Goal: Find specific page/section: Find specific page/section

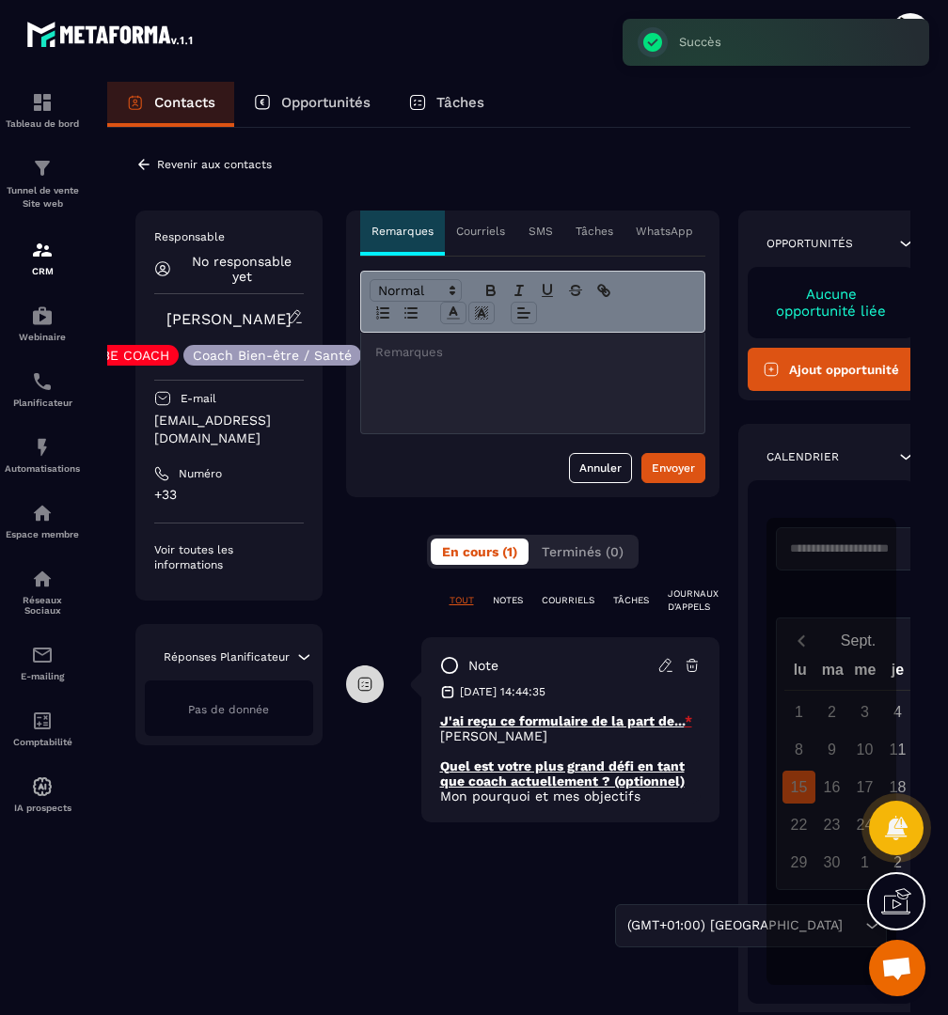
click at [239, 168] on p "Revenir aux contacts" at bounding box center [214, 164] width 115 height 13
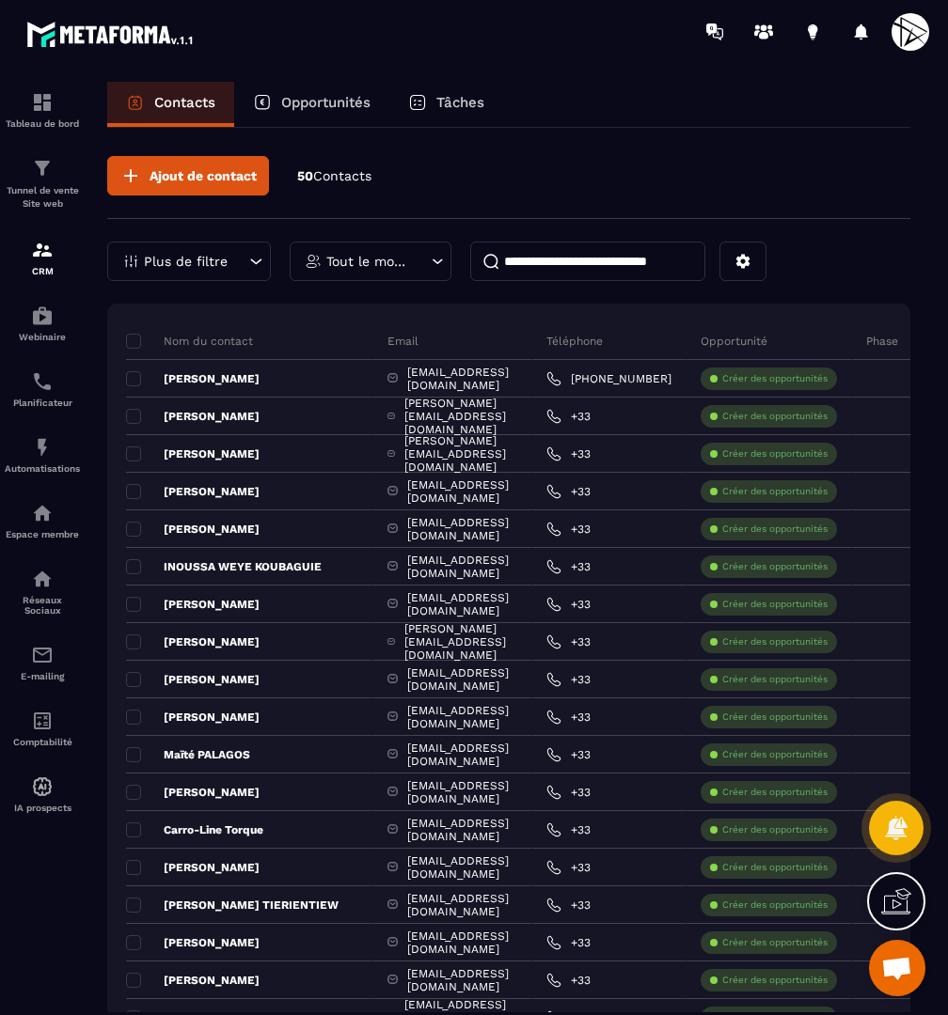
click at [637, 268] on input at bounding box center [587, 261] width 235 height 39
type input "******"
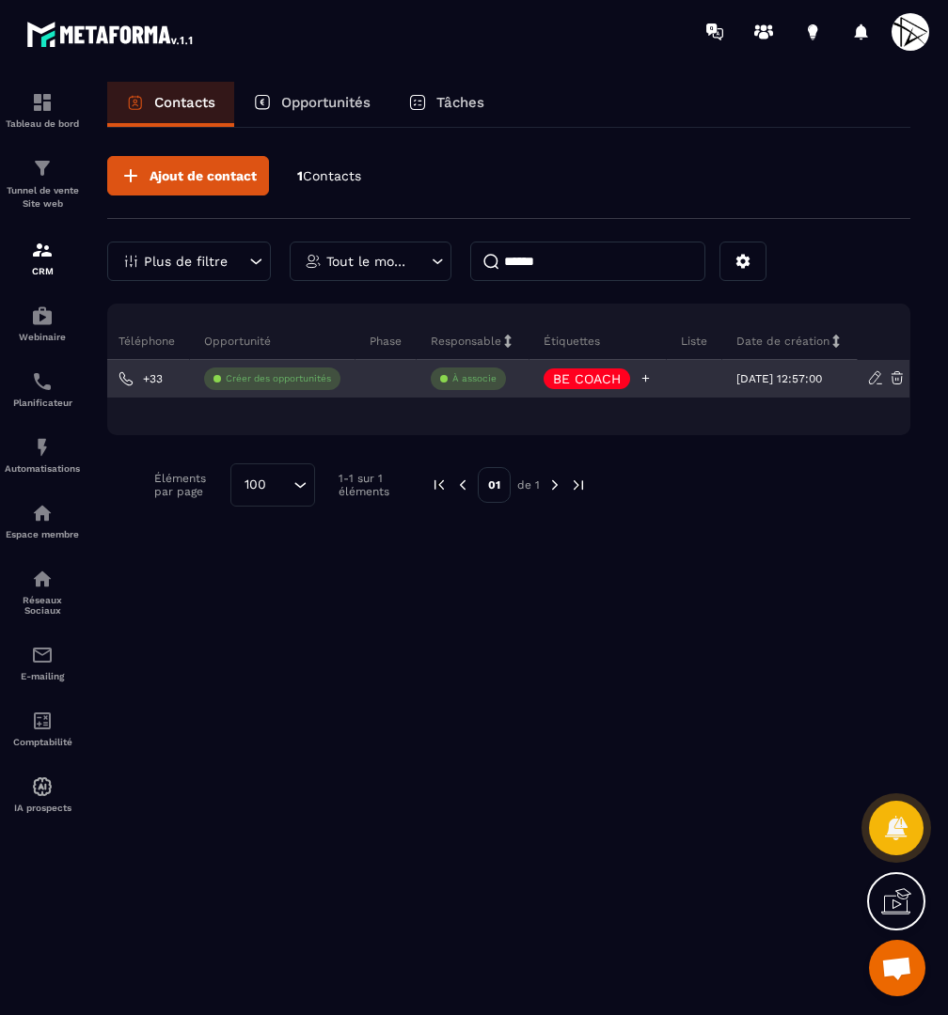
scroll to position [0, 399]
click at [639, 376] on icon at bounding box center [645, 378] width 12 height 12
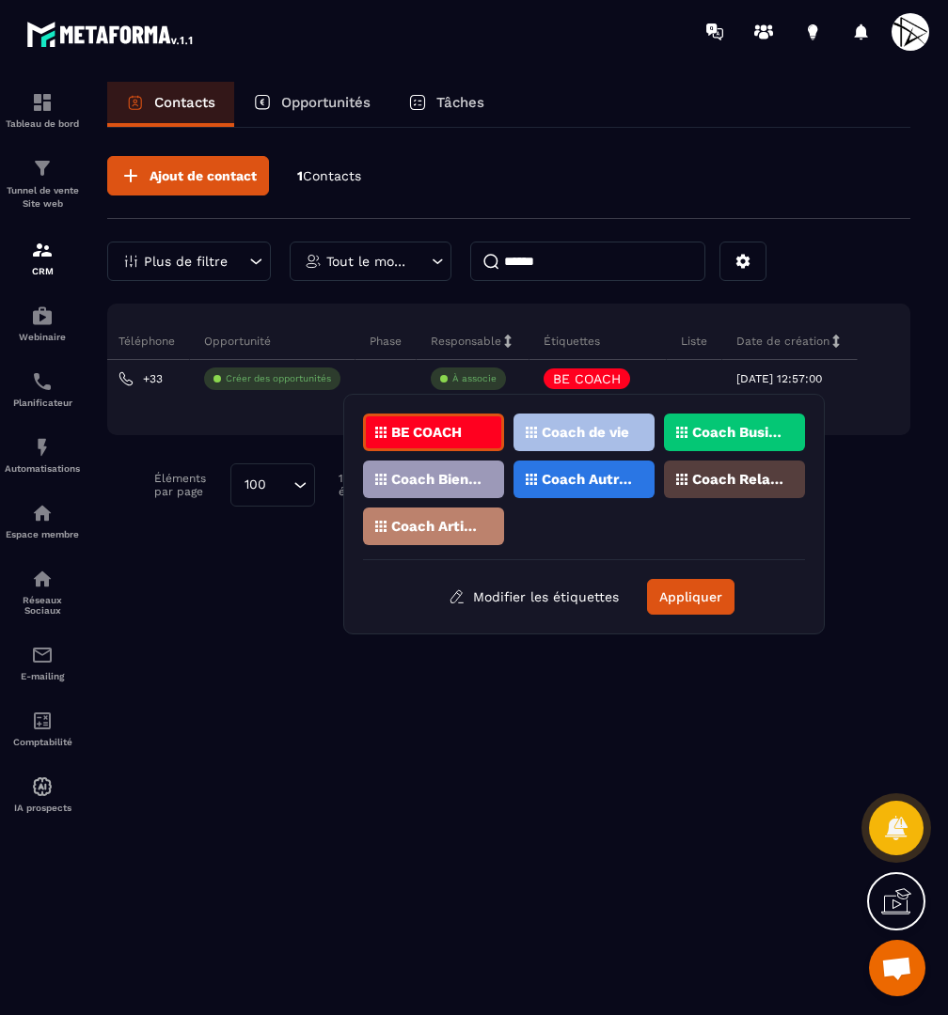
click at [760, 433] on p "Coach Business" at bounding box center [737, 432] width 91 height 13
click at [745, 474] on p "Coach Relations" at bounding box center [737, 479] width 91 height 13
click at [619, 422] on div "Coach de vie" at bounding box center [583, 433] width 141 height 38
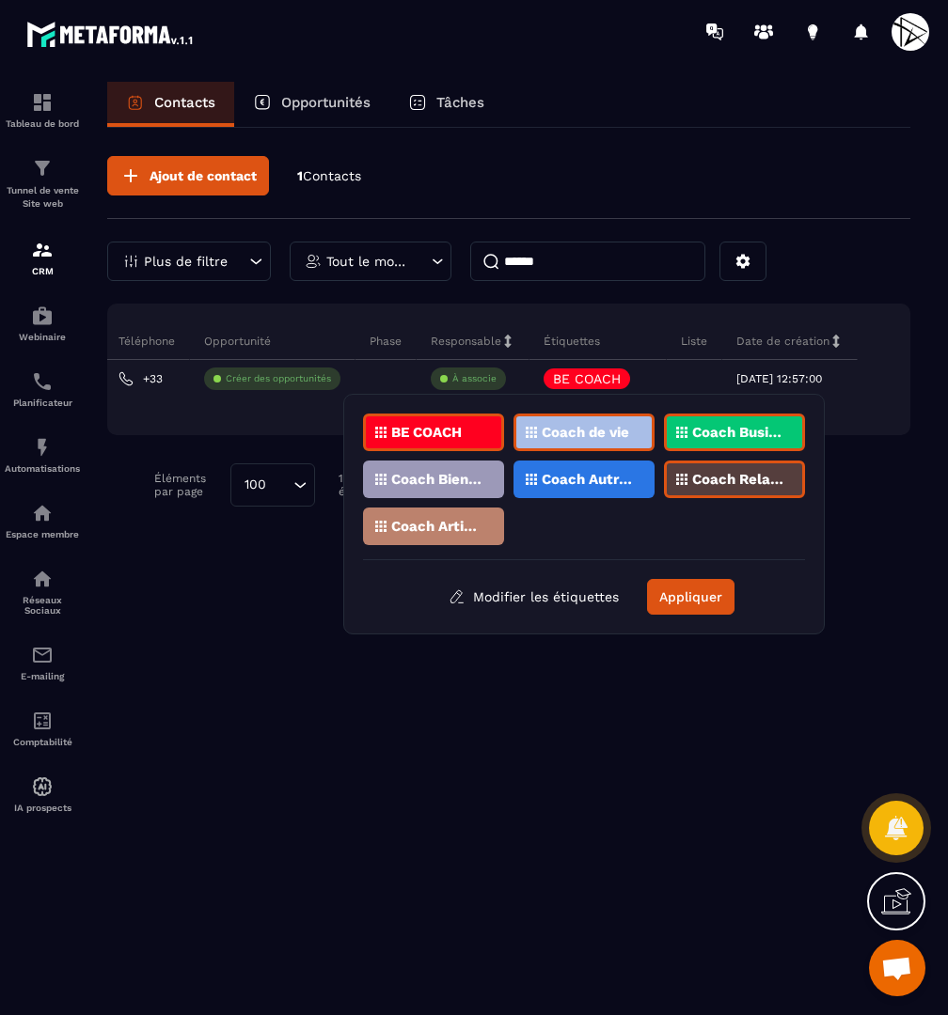
click at [463, 468] on div "Coach Bien-être / Santé" at bounding box center [433, 480] width 141 height 38
click at [692, 600] on button "Appliquer" at bounding box center [690, 597] width 87 height 36
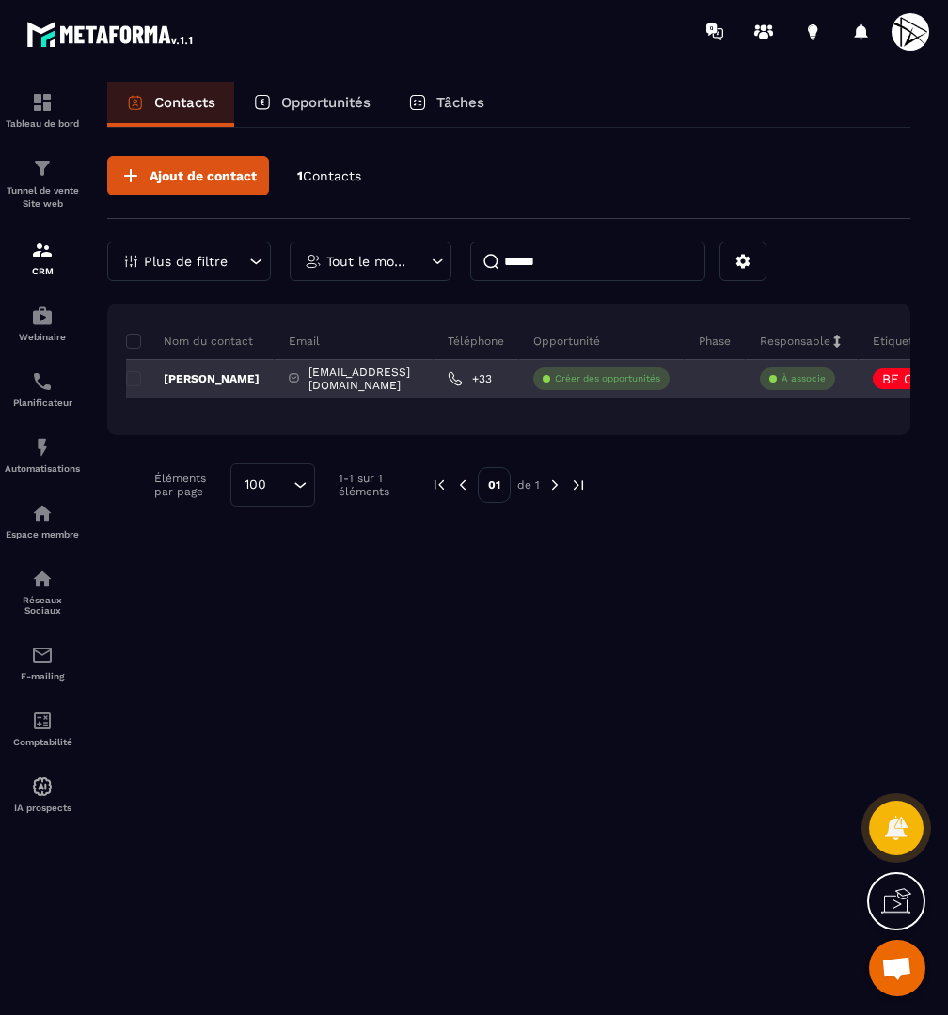
scroll to position [0, 0]
click at [214, 372] on p "[PERSON_NAME]" at bounding box center [192, 378] width 133 height 15
